Goal: Information Seeking & Learning: Learn about a topic

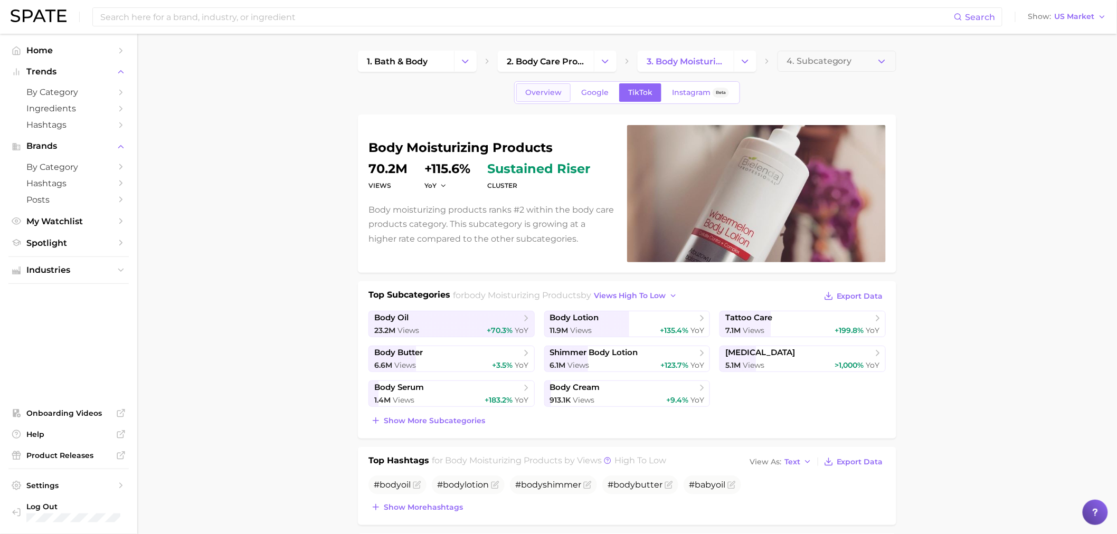
click at [545, 87] on link "Overview" at bounding box center [543, 92] width 54 height 18
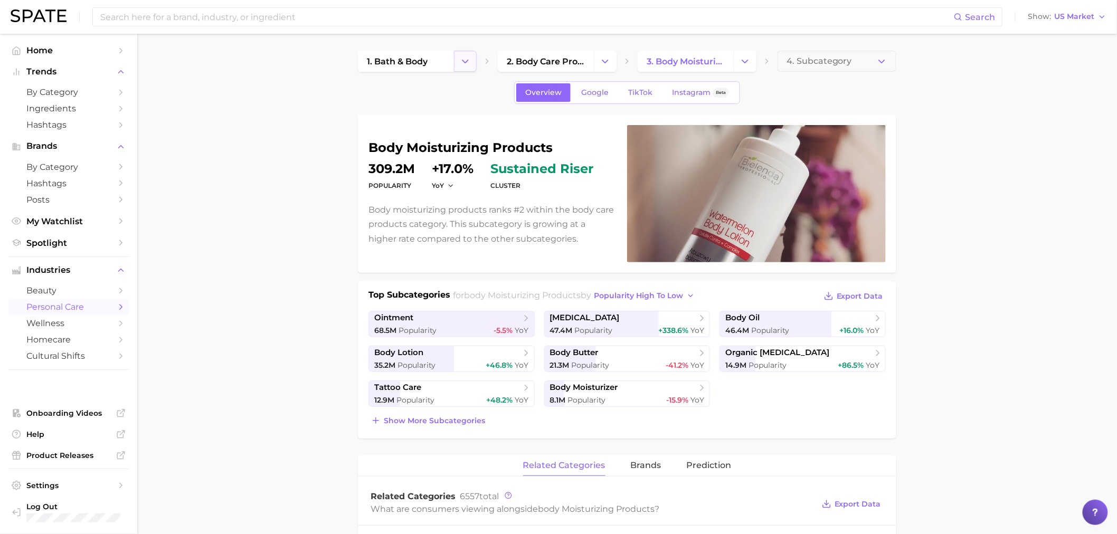
click at [472, 65] on button "Change Category" at bounding box center [465, 61] width 23 height 21
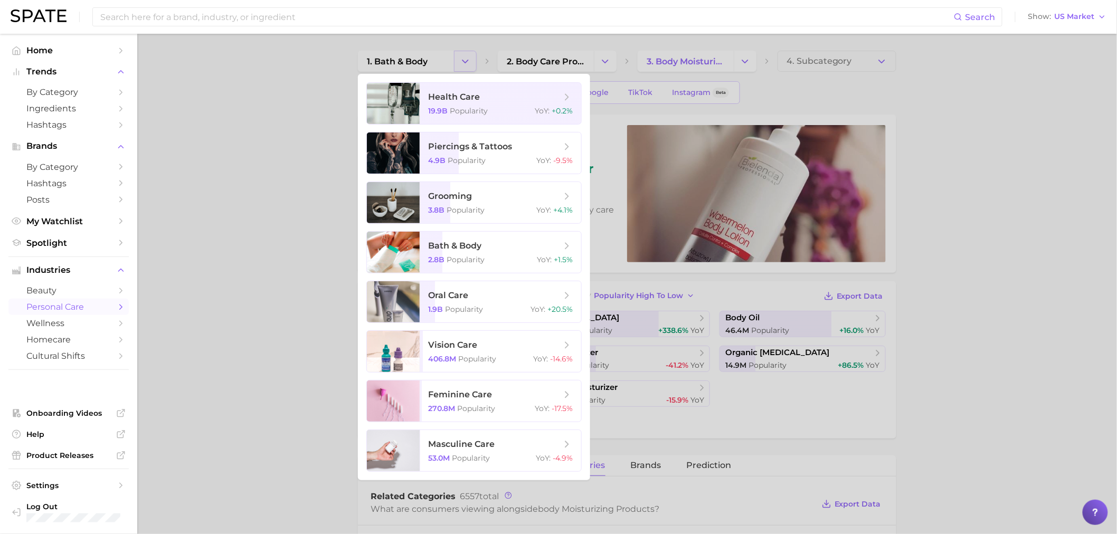
click at [472, 65] on div at bounding box center [558, 267] width 1117 height 534
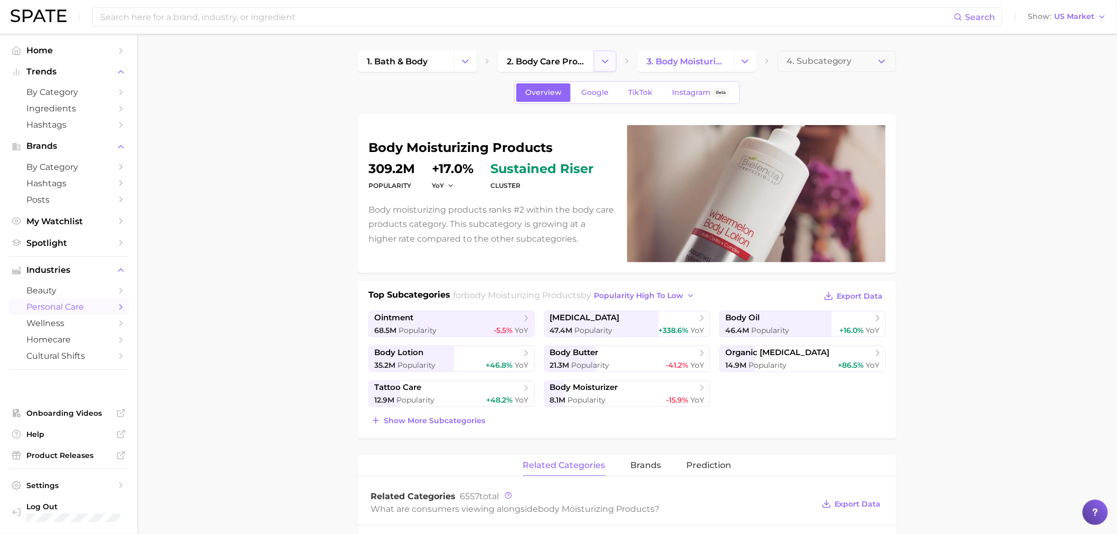
click at [609, 60] on icon "Change Category" at bounding box center [605, 61] width 11 height 11
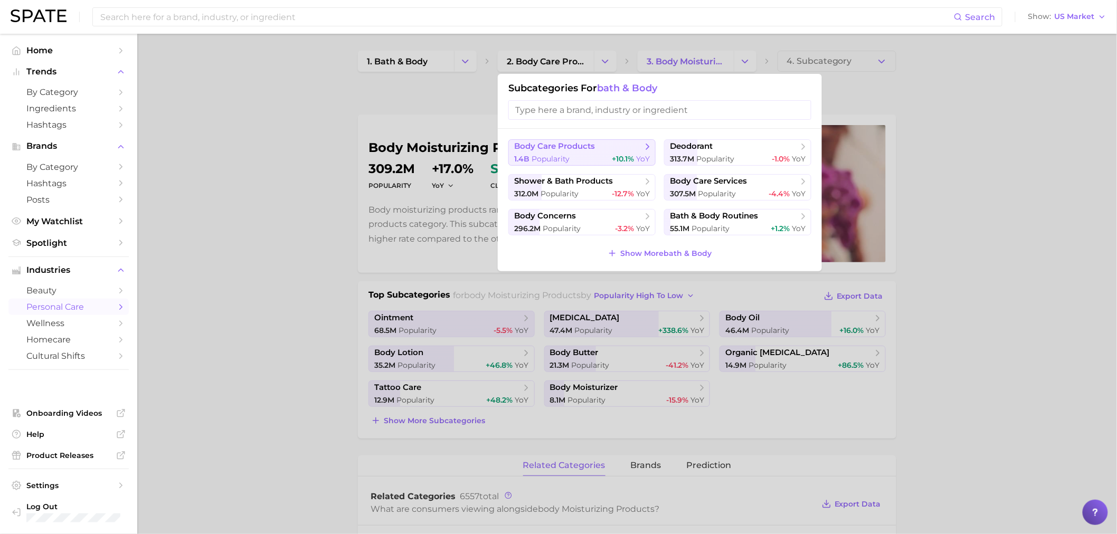
click at [572, 147] on span "body care products" at bounding box center [554, 147] width 81 height 10
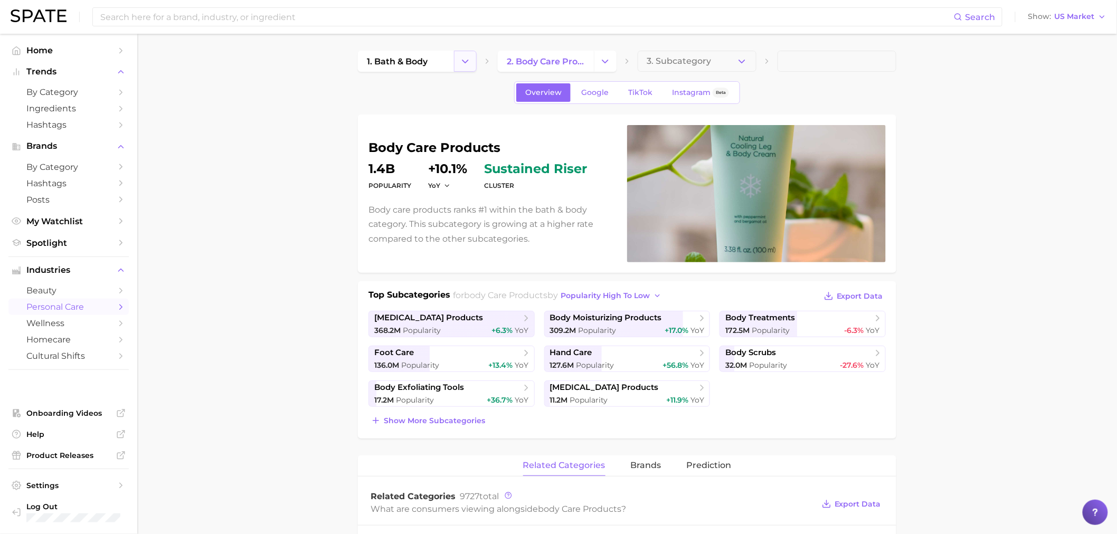
click at [457, 62] on button "Change Category" at bounding box center [465, 61] width 23 height 21
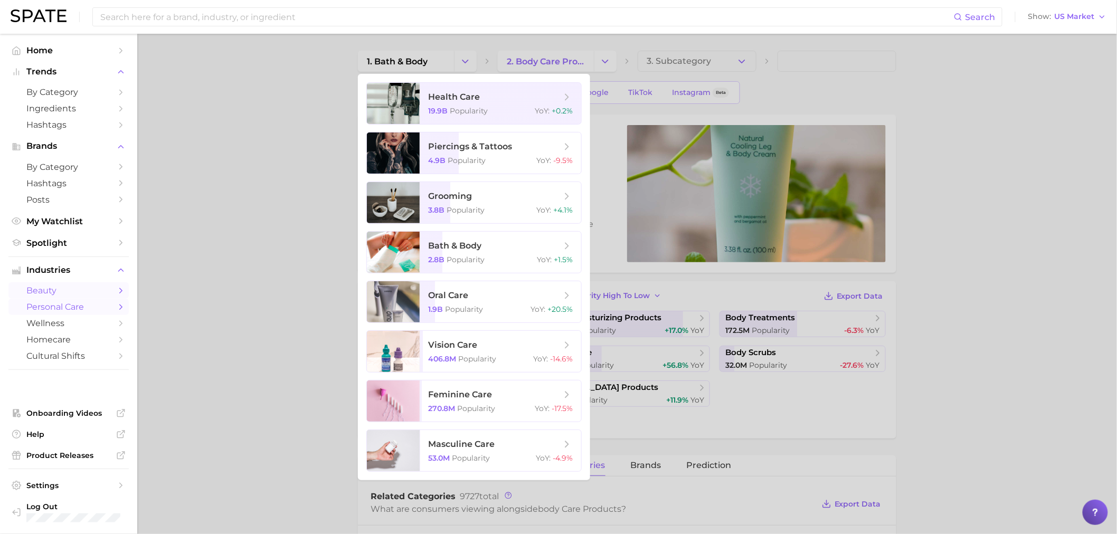
click at [62, 299] on link "beauty" at bounding box center [68, 291] width 120 height 16
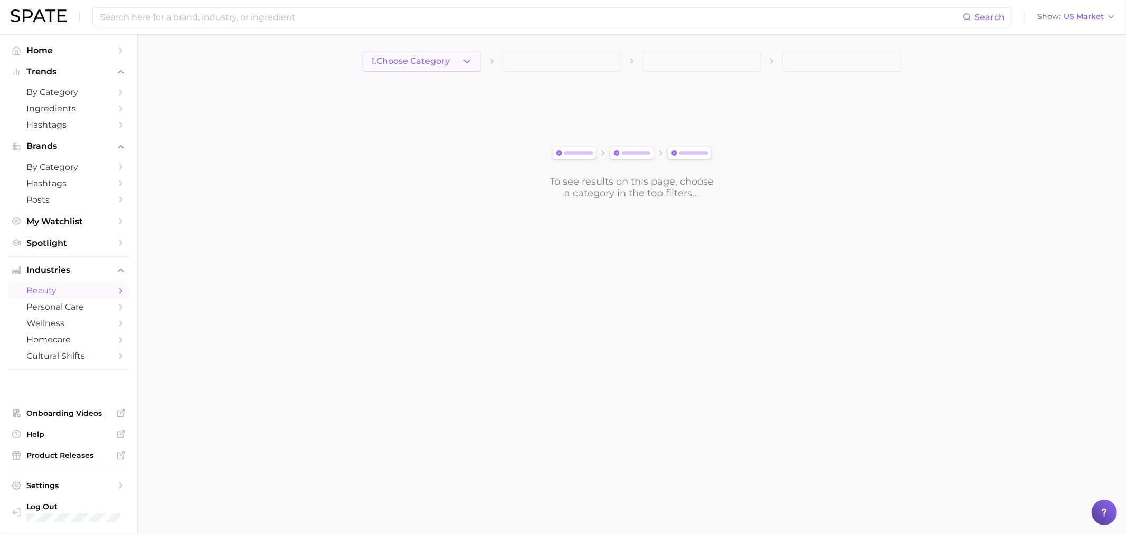
click at [452, 71] on button "1. Choose Category" at bounding box center [422, 61] width 119 height 21
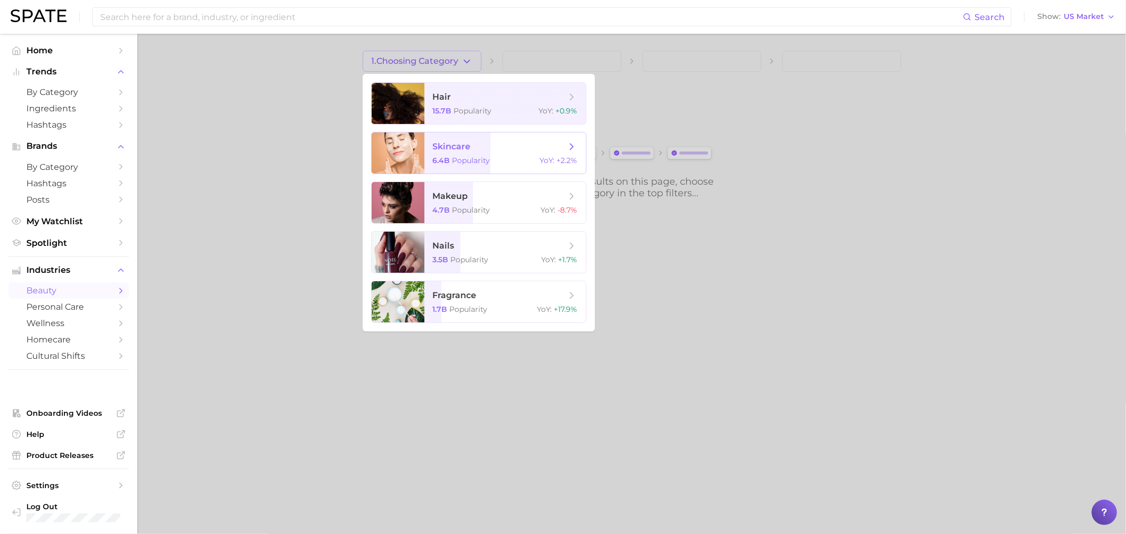
click at [494, 165] on span "skincare 6.4b Popularity YoY : +2.2%" at bounding box center [506, 153] width 162 height 41
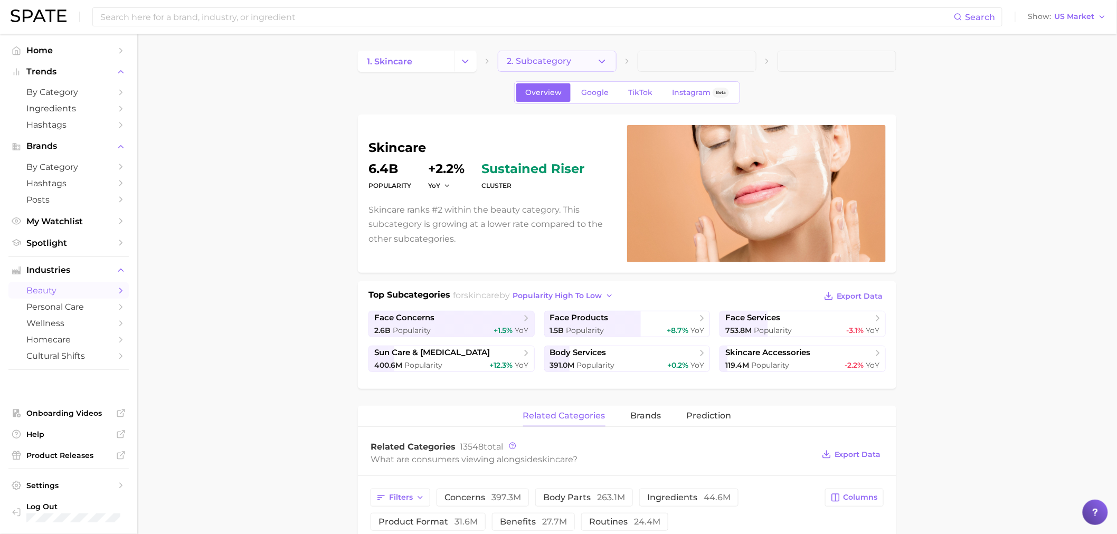
click at [613, 61] on button "2. Subcategory" at bounding box center [557, 61] width 119 height 21
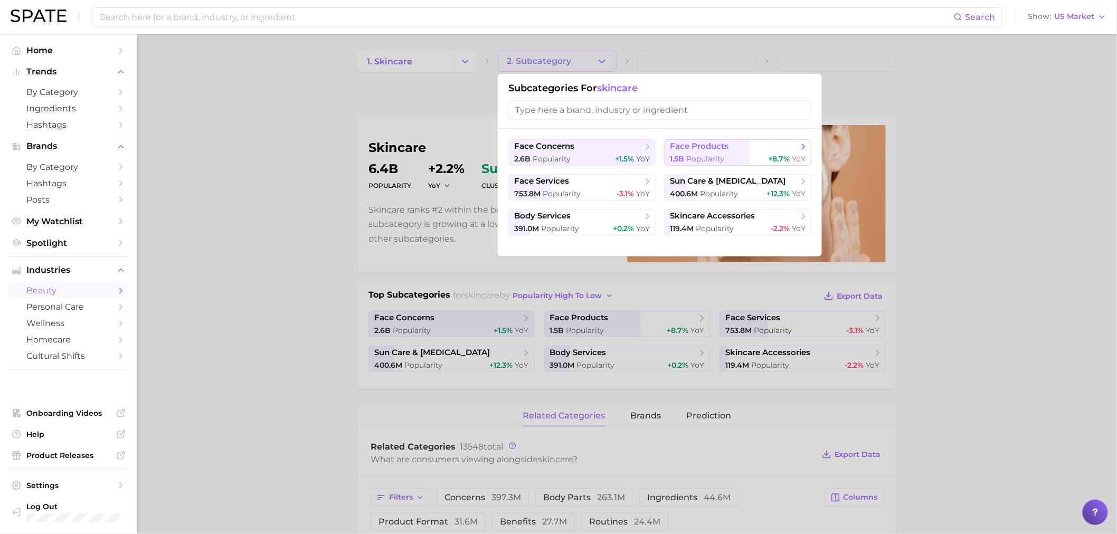
click at [730, 160] on div "1.5b Popularity +8.7% YoY" at bounding box center [738, 159] width 136 height 10
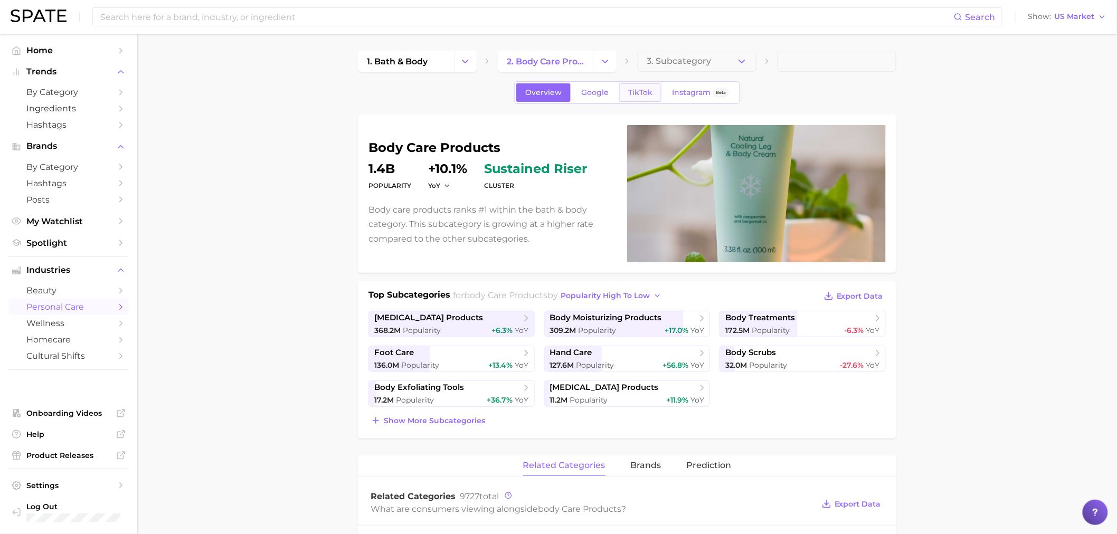
click at [647, 87] on link "TikTok" at bounding box center [640, 92] width 42 height 18
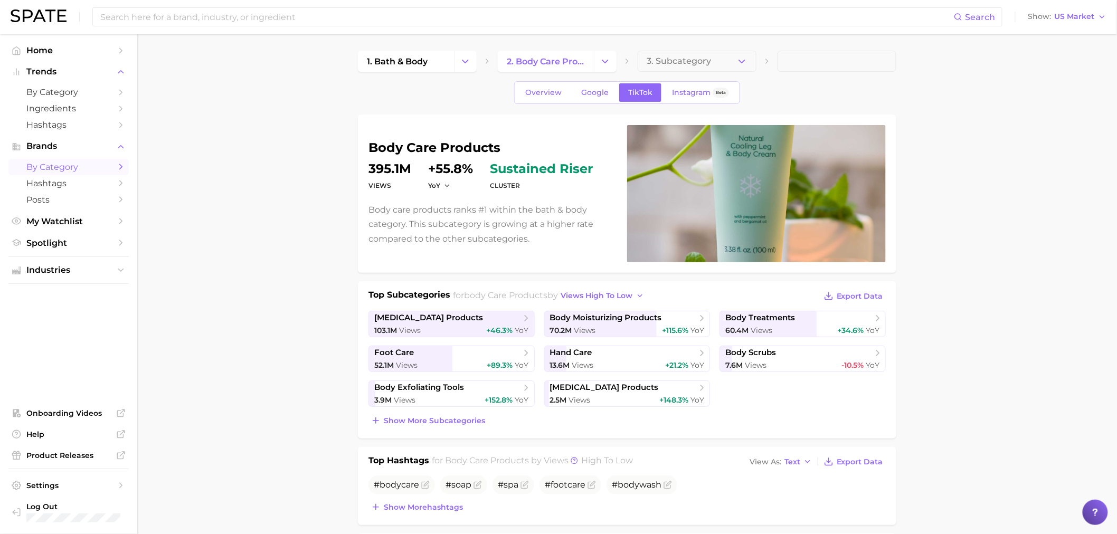
click at [92, 172] on span "by Category" at bounding box center [68, 167] width 84 height 10
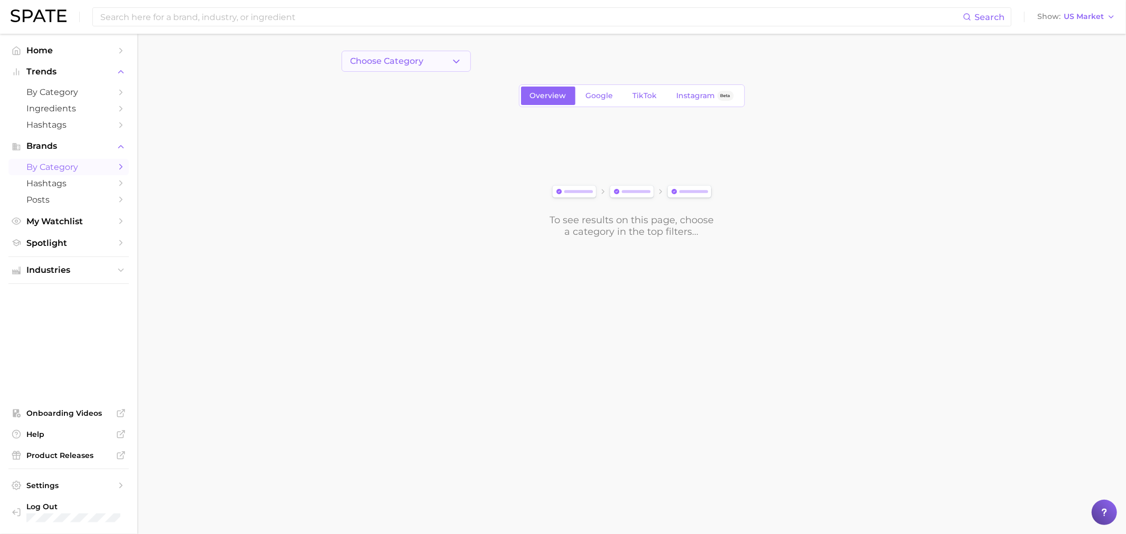
click at [460, 52] on button "Choose Category" at bounding box center [406, 61] width 129 height 21
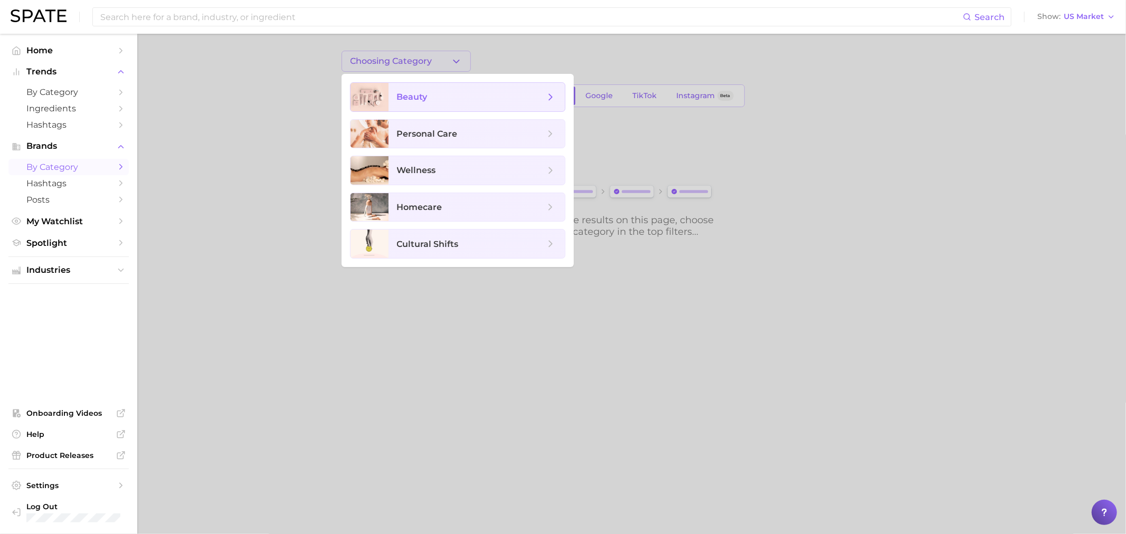
click at [454, 101] on span "beauty" at bounding box center [471, 97] width 148 height 12
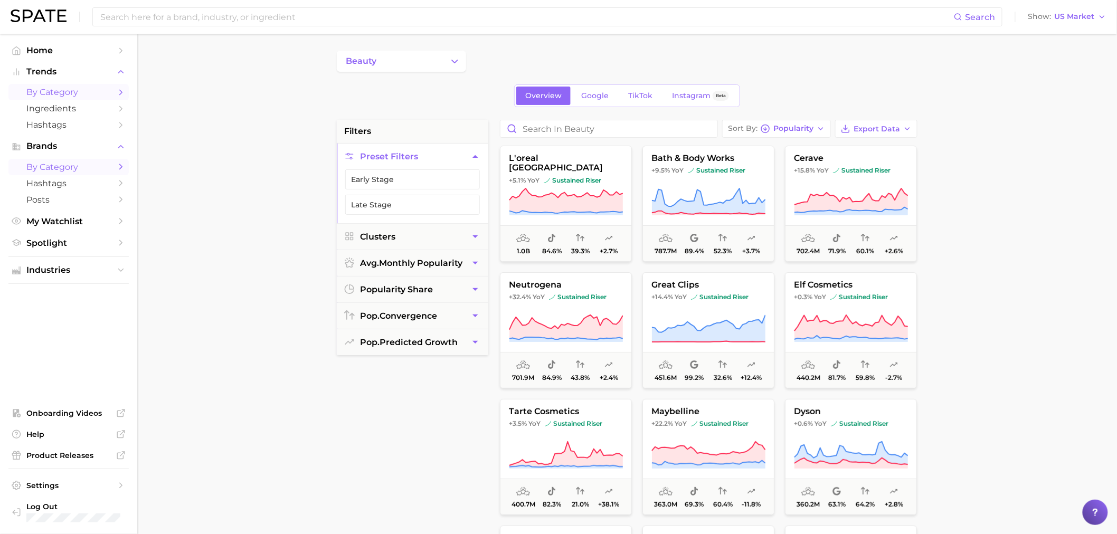
click at [69, 91] on span "by Category" at bounding box center [68, 92] width 84 height 10
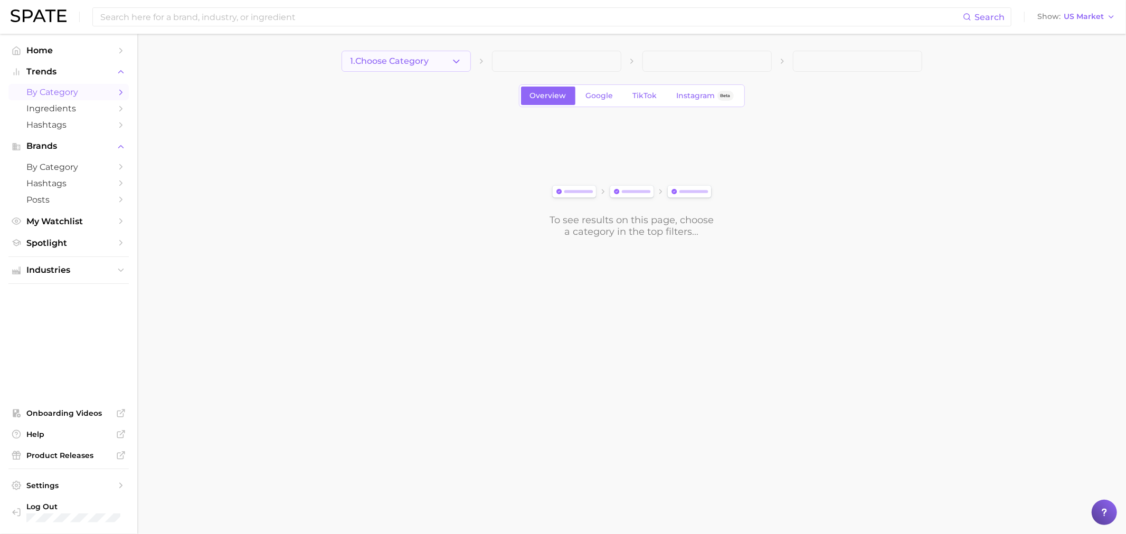
click at [446, 62] on button "1. Choose Category" at bounding box center [406, 61] width 129 height 21
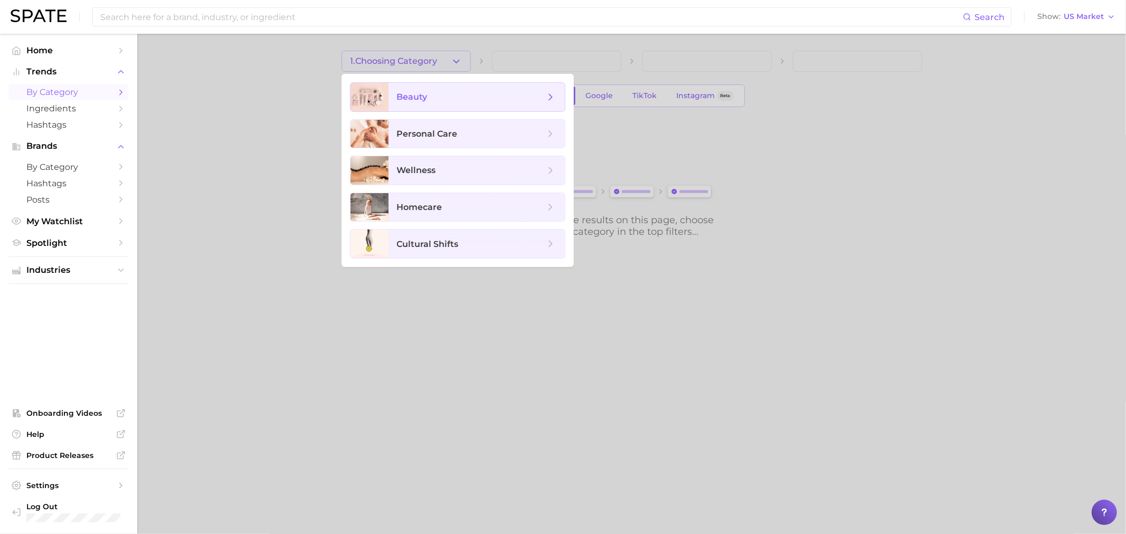
click at [439, 100] on span "beauty" at bounding box center [471, 97] width 148 height 12
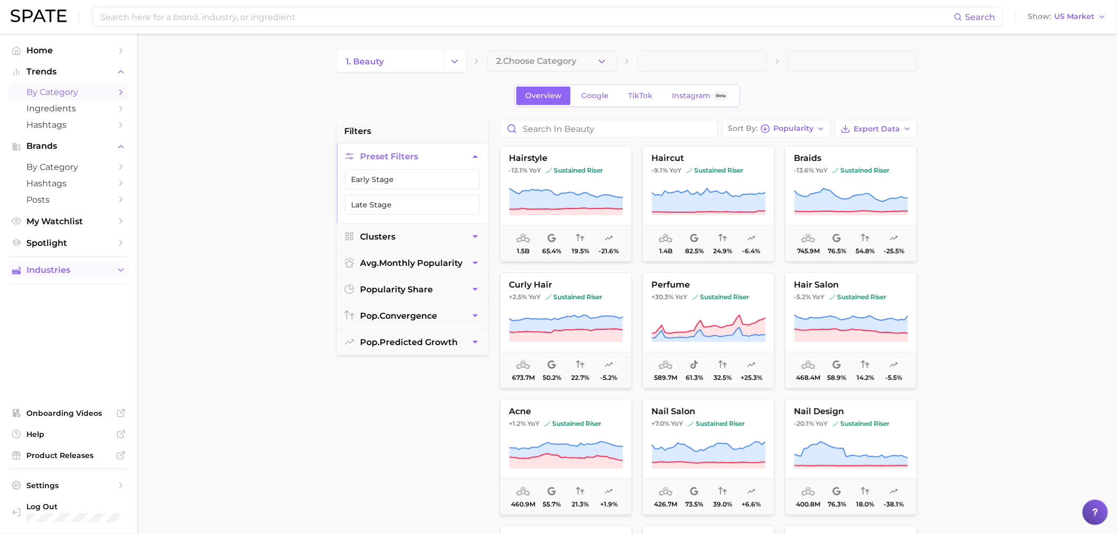
click at [115, 271] on button "Industries" at bounding box center [68, 270] width 120 height 16
click at [102, 292] on span "beauty" at bounding box center [68, 291] width 84 height 10
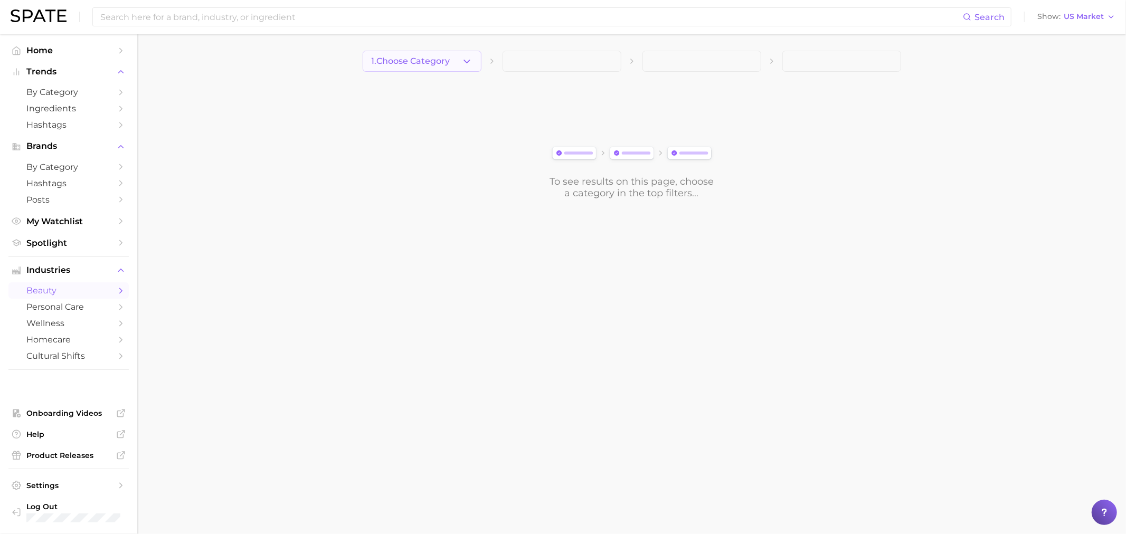
click at [457, 56] on button "1. Choose Category" at bounding box center [422, 61] width 119 height 21
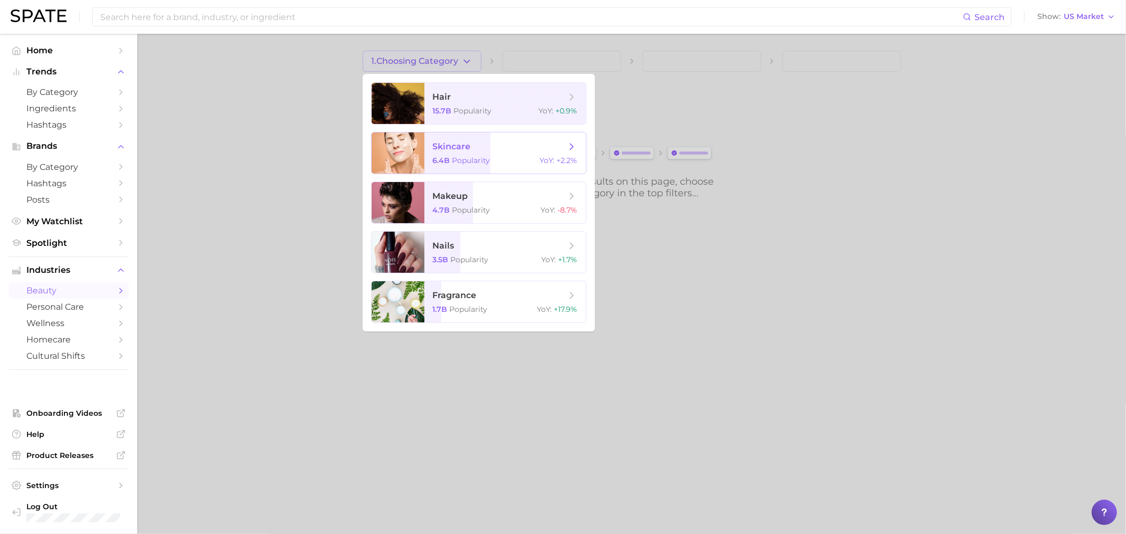
click at [512, 145] on span "skincare" at bounding box center [499, 147] width 133 height 12
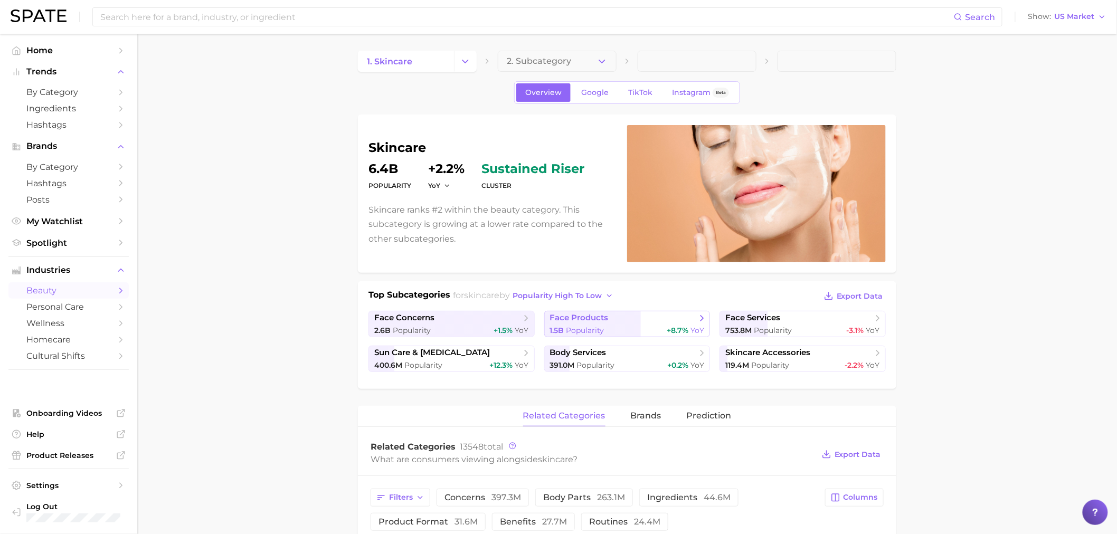
click at [627, 328] on div "1.5b Popularity +8.7% YoY" at bounding box center [627, 331] width 155 height 10
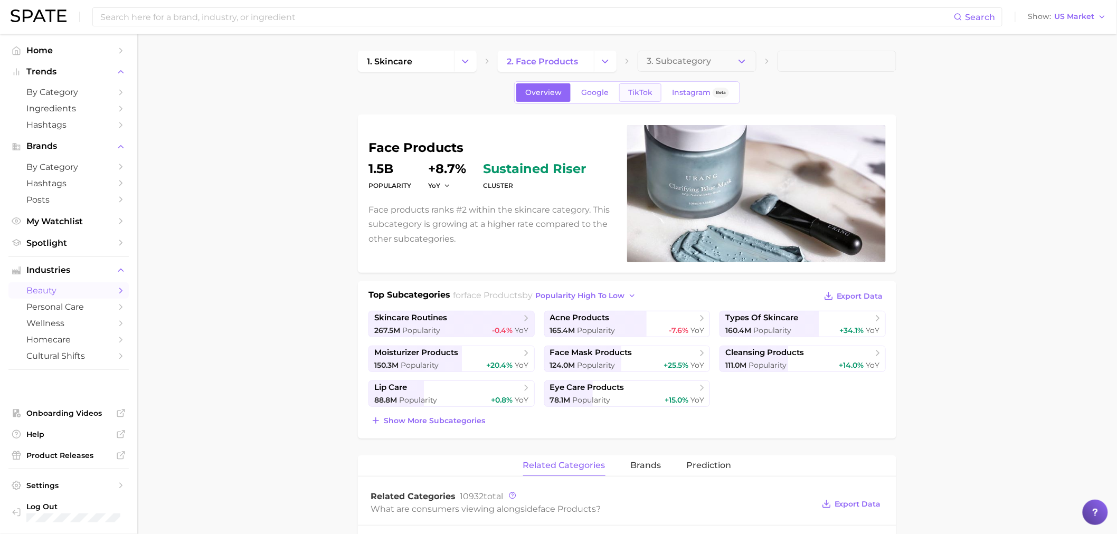
click at [644, 97] on span "TikTok" at bounding box center [640, 92] width 24 height 9
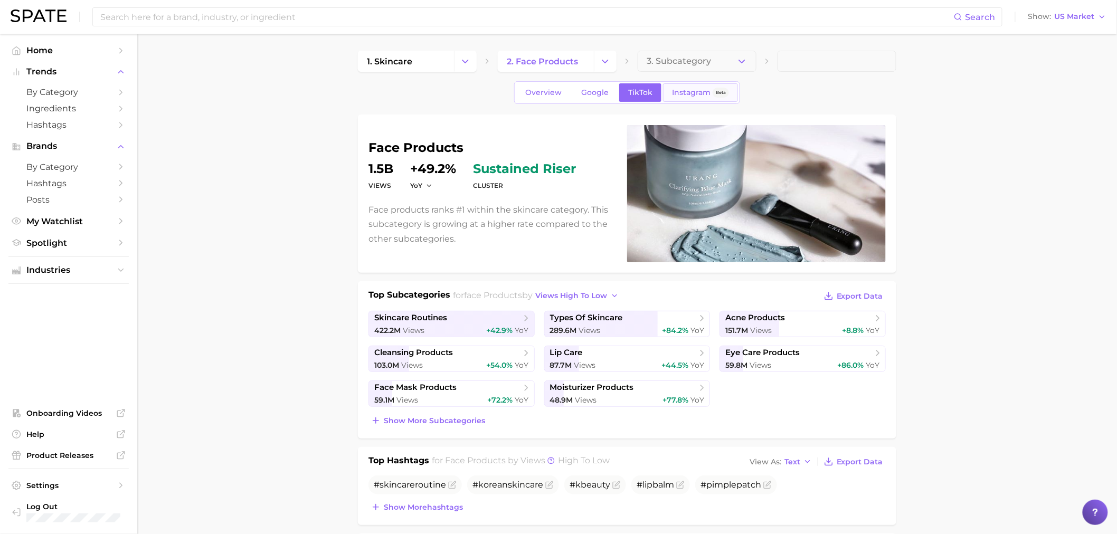
click at [692, 90] on span "Instagram" at bounding box center [691, 92] width 39 height 9
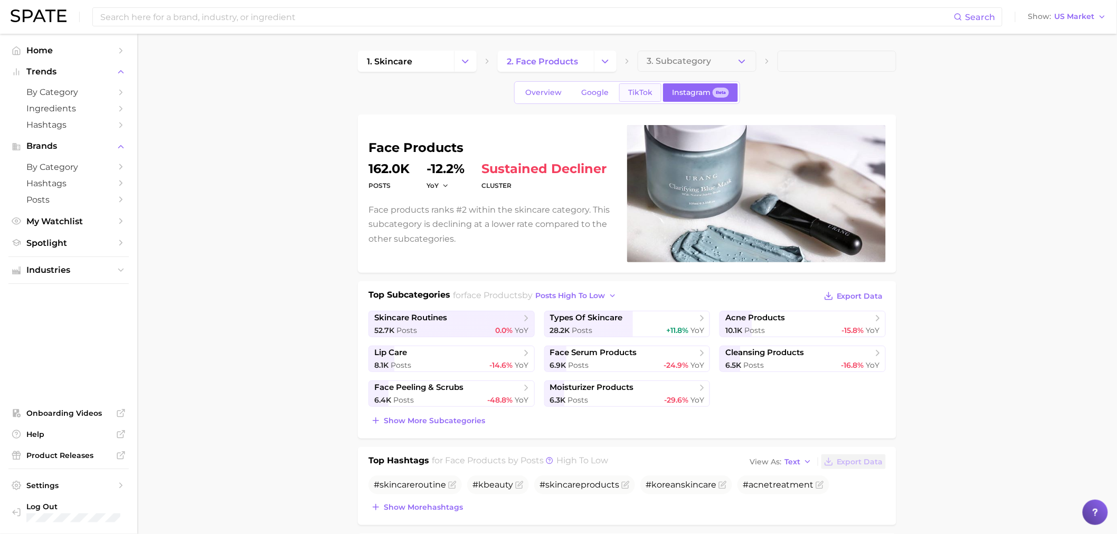
click at [638, 101] on link "TikTok" at bounding box center [640, 92] width 42 height 18
